Goal: Task Accomplishment & Management: Manage account settings

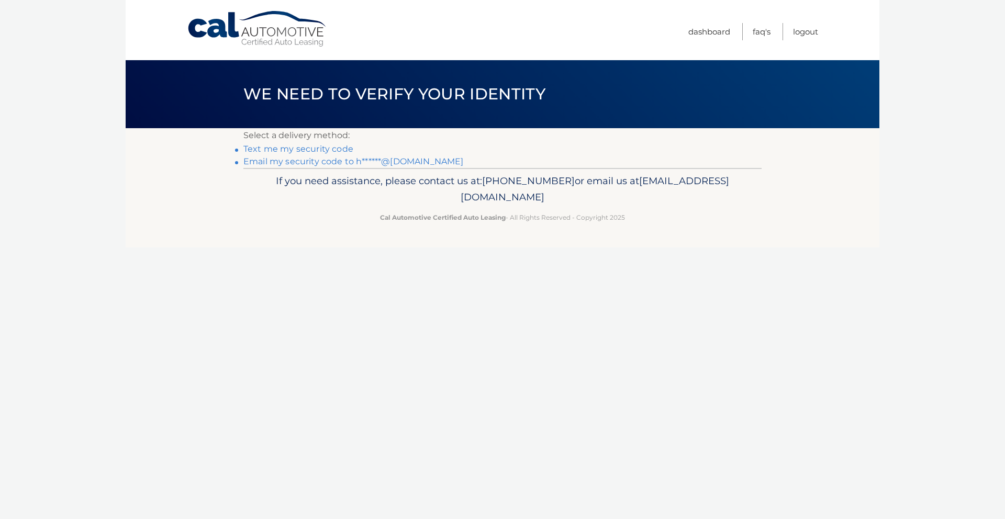
click at [427, 164] on link "Email my security code to h******@[DOMAIN_NAME]" at bounding box center [353, 162] width 220 height 10
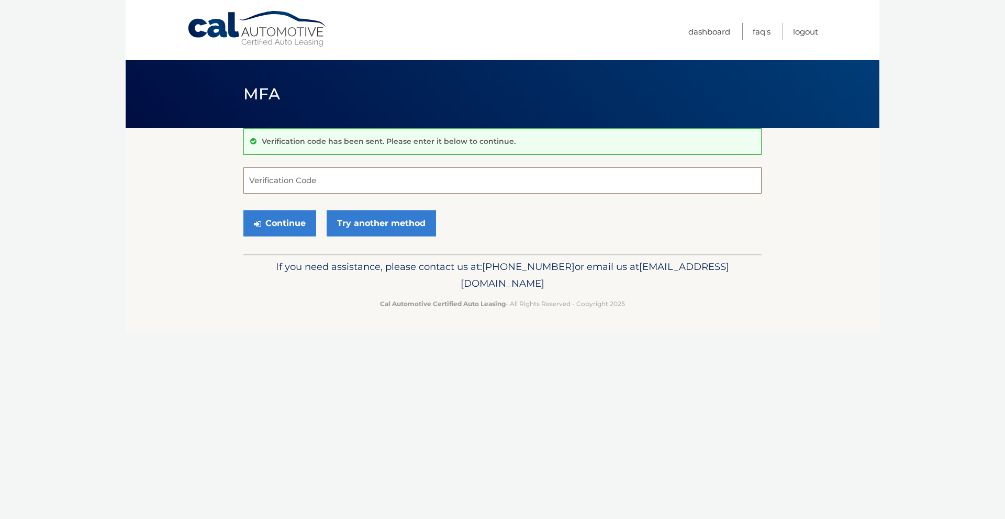
click at [437, 182] on input "Verification Code" at bounding box center [502, 181] width 518 height 26
type input "783634"
click at [297, 219] on button "Continue" at bounding box center [279, 224] width 73 height 26
